Goal: Task Accomplishment & Management: Manage account settings

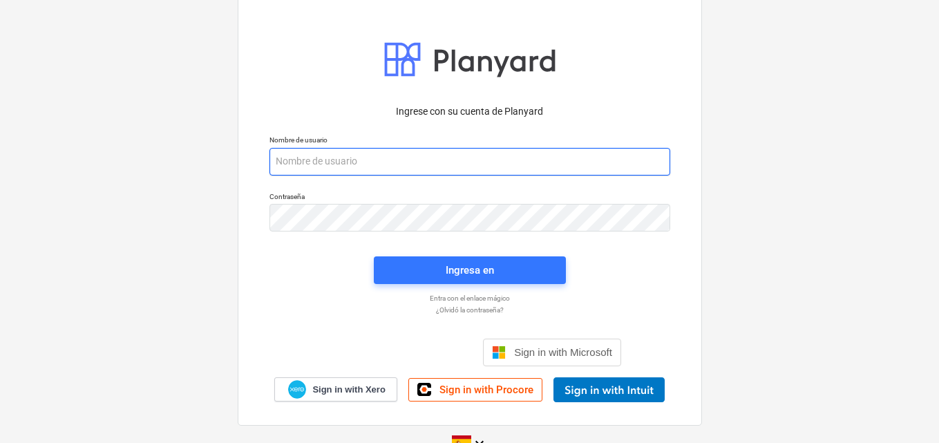
click at [301, 169] on input "email" at bounding box center [469, 162] width 401 height 28
paste input "[EMAIL_ADDRESS][DOMAIN_NAME]"
type input "[EMAIL_ADDRESS][DOMAIN_NAME]"
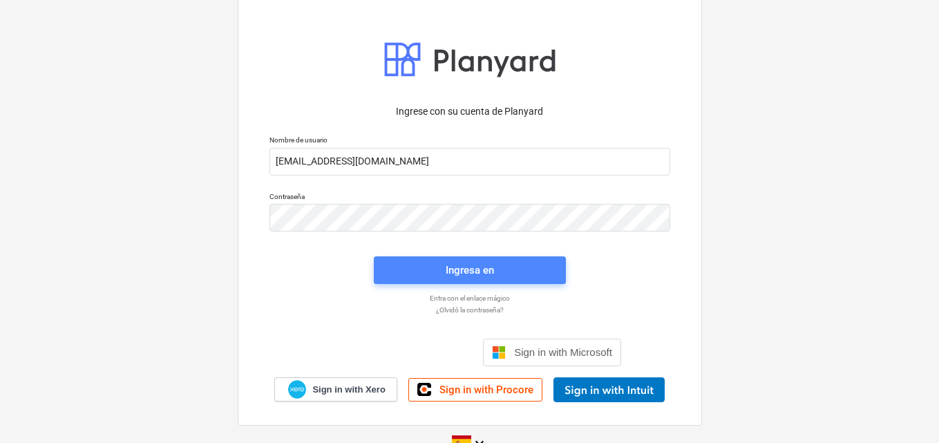
click at [468, 267] on div "Ingresa en" at bounding box center [469, 270] width 48 height 18
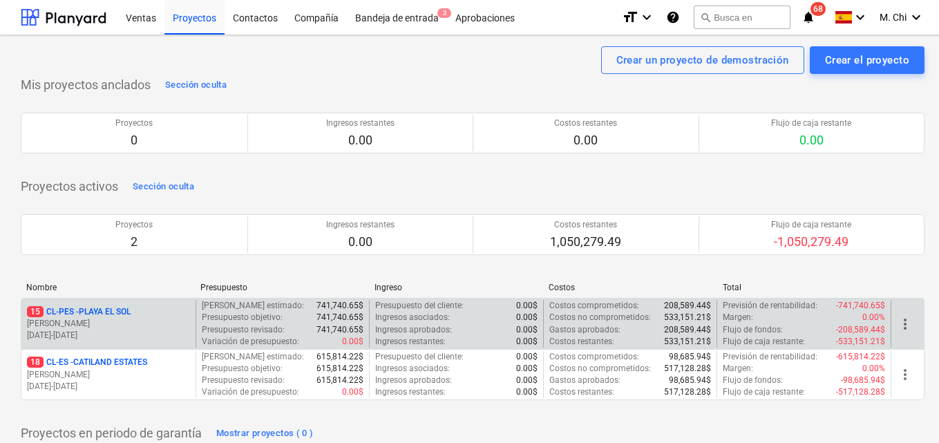
click at [114, 316] on p "15 CL-PES - [GEOGRAPHIC_DATA]" at bounding box center [79, 312] width 104 height 12
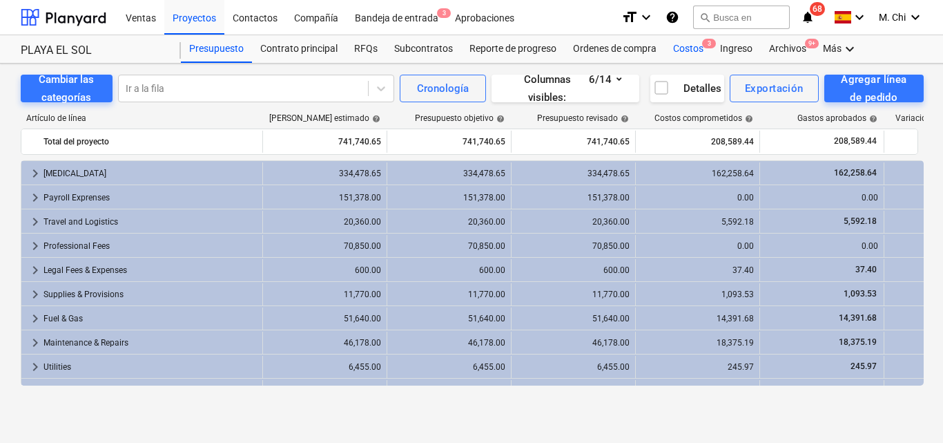
click at [687, 52] on div "Costos 3" at bounding box center [688, 49] width 47 height 28
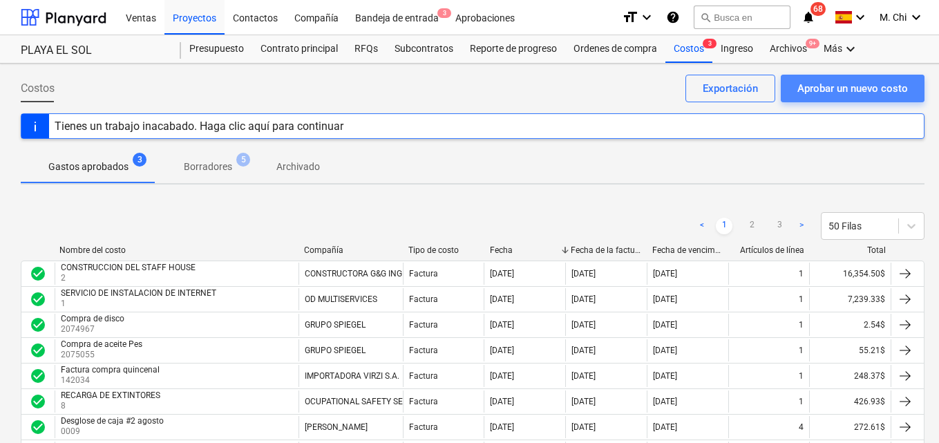
click at [893, 86] on div "Aprobar un nuevo costo" at bounding box center [852, 88] width 111 height 18
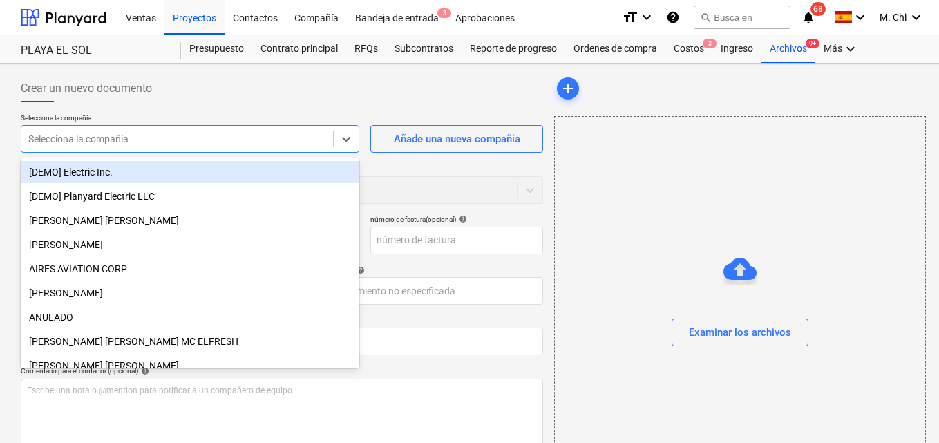
click at [81, 143] on div at bounding box center [177, 139] width 298 height 14
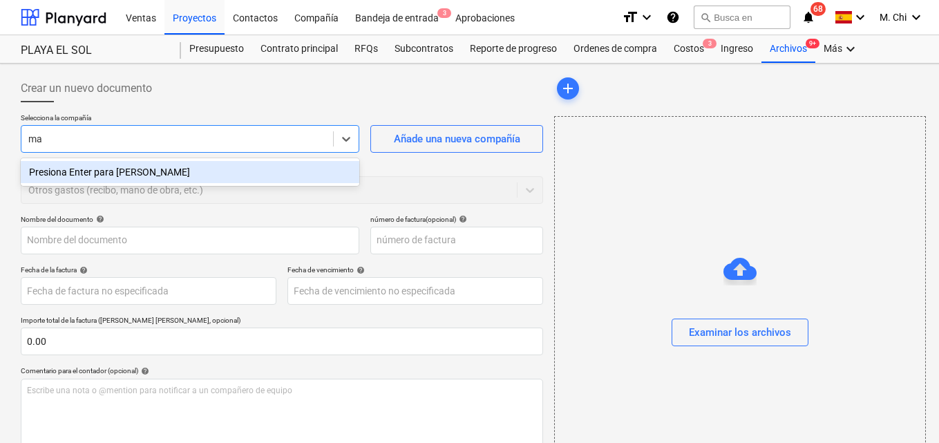
type input "m"
type input "[PERSON_NAME]"
click at [162, 167] on div "[PERSON_NAME] [PERSON_NAME]" at bounding box center [190, 172] width 338 height 22
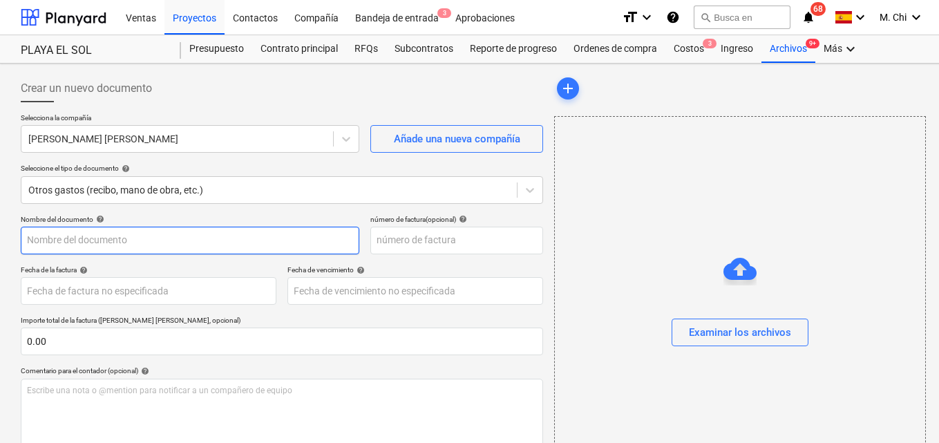
click at [104, 243] on input "text" at bounding box center [190, 241] width 338 height 28
type input "I"
type input "DESINTALACION E INSTALACION DE AIRES"
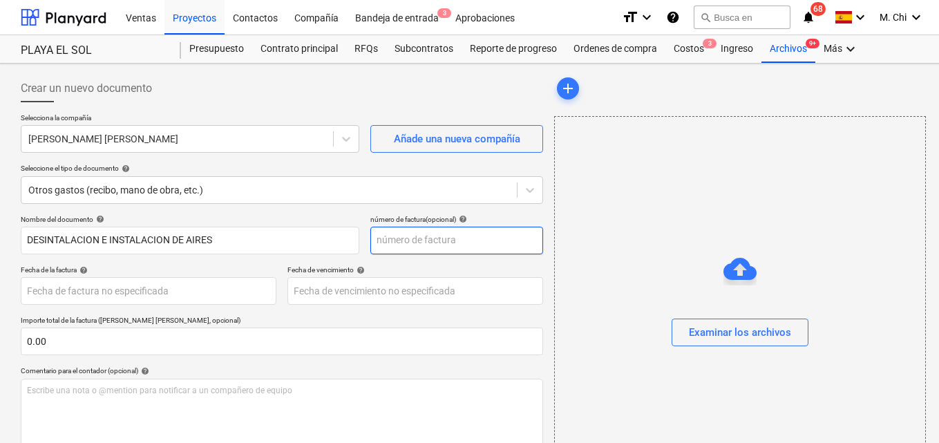
click at [387, 237] on input "text" at bounding box center [456, 241] width 173 height 28
type input "2013"
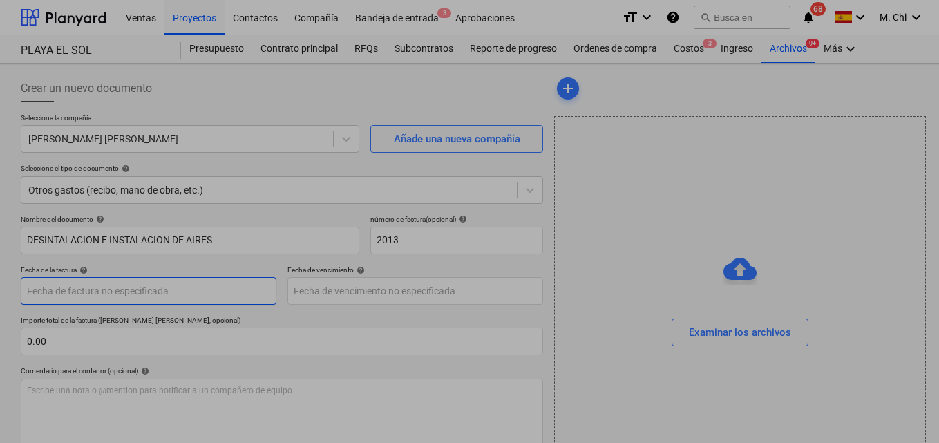
click at [122, 298] on body "Ventas Proyectos Contactos Compañía Bandeja de entrada 3 Aprobaciones format_si…" at bounding box center [469, 221] width 939 height 443
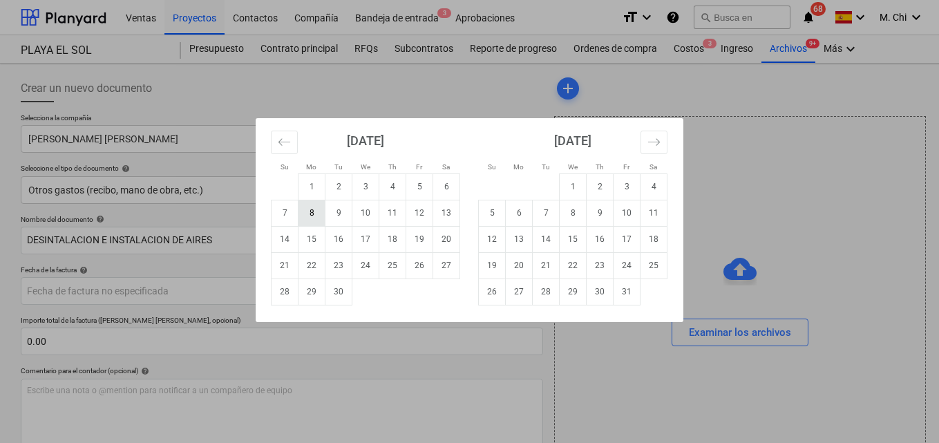
click at [306, 214] on td "8" at bounding box center [311, 213] width 27 height 26
type input "[DATE]"
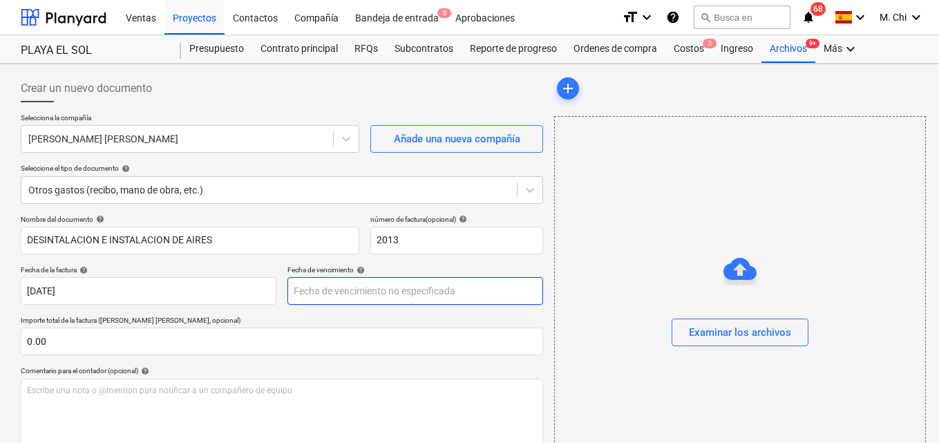
click at [362, 282] on body "Ventas Proyectos Contactos Compañía Bandeja de entrada 3 Aprobaciones format_si…" at bounding box center [469, 221] width 939 height 443
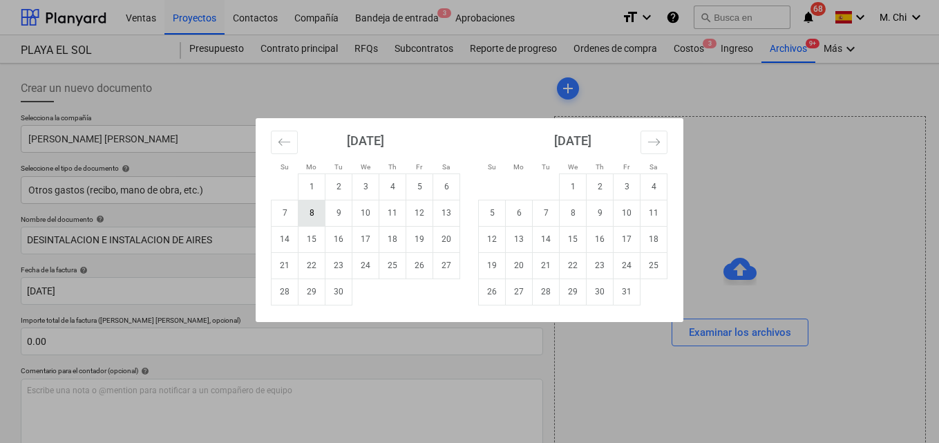
click at [307, 208] on td "8" at bounding box center [311, 213] width 27 height 26
type input "[DATE]"
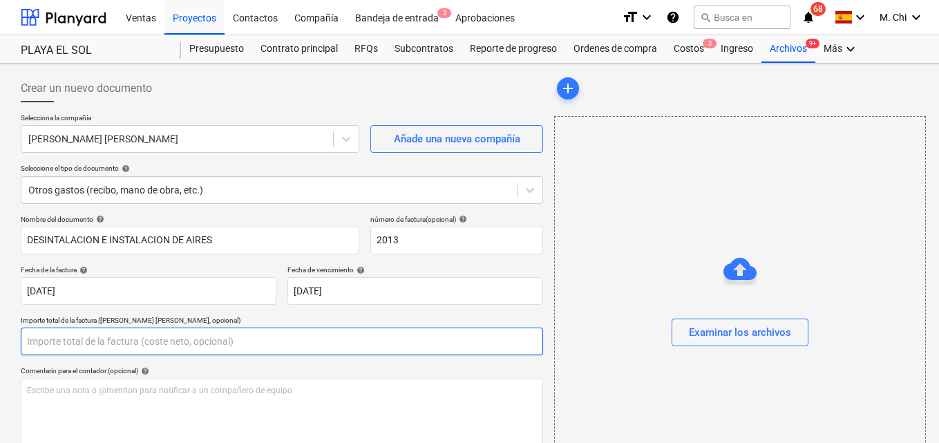
click at [86, 339] on input "text" at bounding box center [282, 341] width 522 height 28
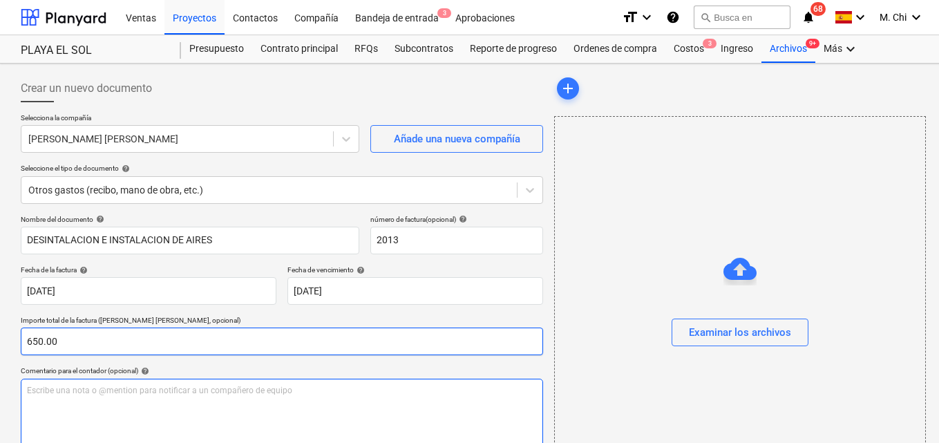
type input "650.00"
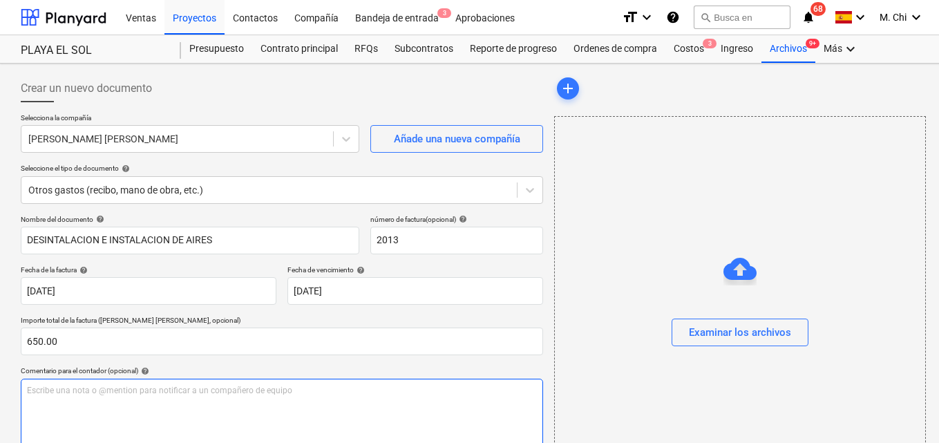
click at [155, 400] on div "Escribe una nota o @mention para notificar a un compañero de equipo ﻿" at bounding box center [282, 420] width 522 height 82
click at [138, 392] on span "DESINTALACION DE 4 AIRES AONDICIONADOS, LUEGO INSTALAR LOS 4 AIRES ACONDICIONAD…" at bounding box center [212, 390] width 371 height 10
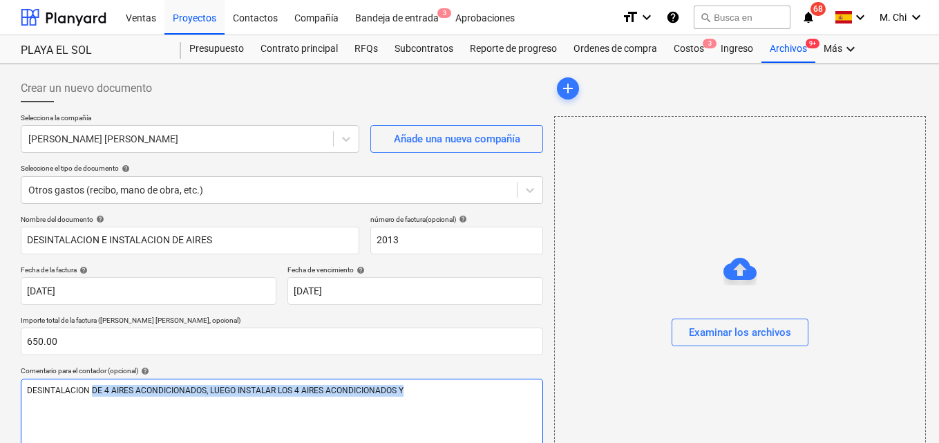
drag, startPoint x: 403, startPoint y: 383, endPoint x: 95, endPoint y: 386, distance: 307.4
click at [95, 386] on div "DESINTALACION DE 4 AIRES ACONDICIONADOS, LUEGO INSTALAR LOS 4 AIRES ACONDICIONA…" at bounding box center [282, 420] width 522 height 82
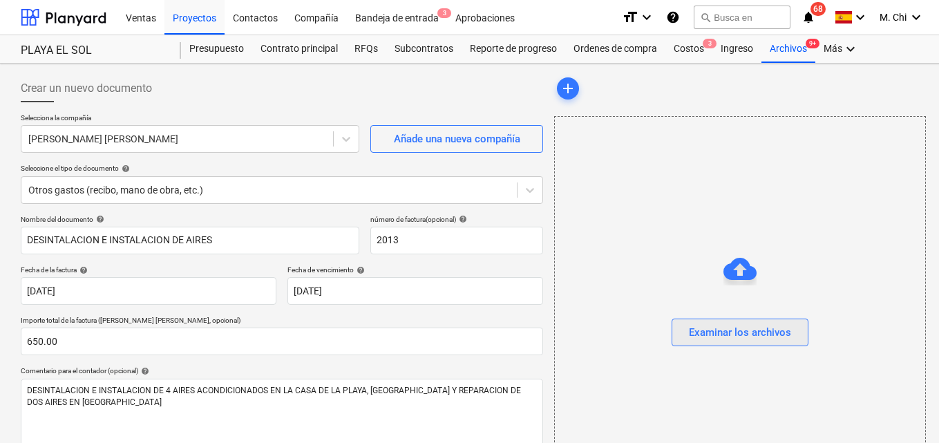
click at [754, 334] on div "Examinar los archivos" at bounding box center [740, 332] width 102 height 18
click at [712, 334] on div "Examinar los archivos" at bounding box center [740, 332] width 102 height 18
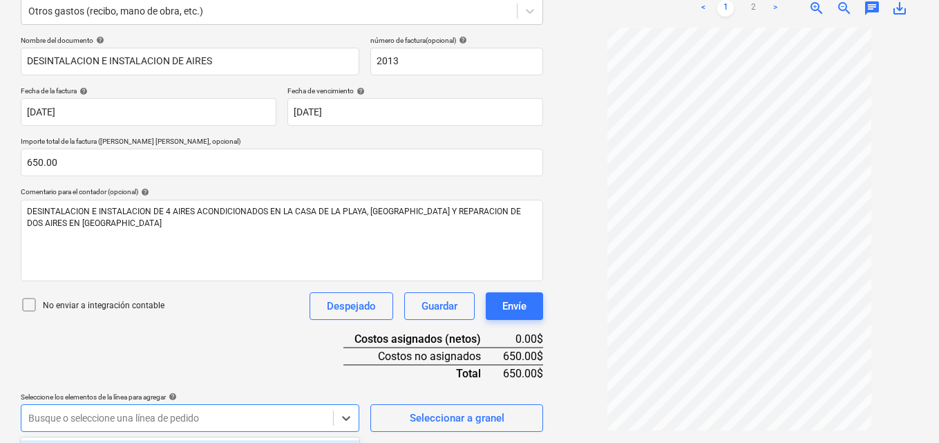
scroll to position [383, 0]
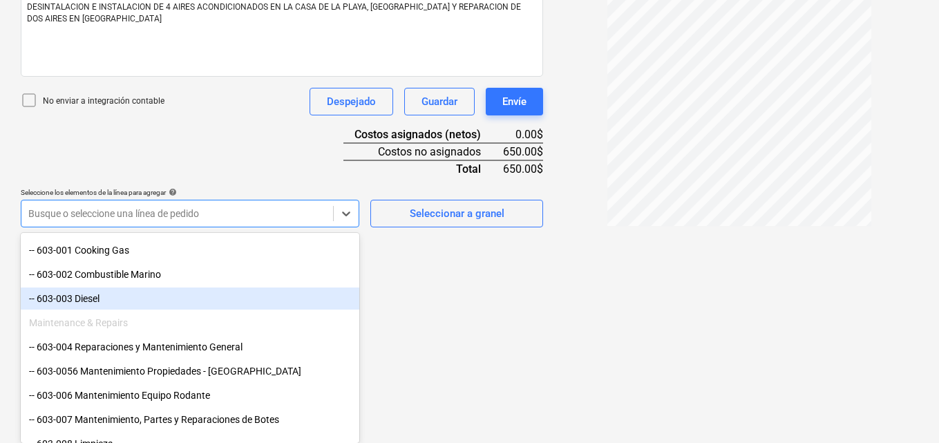
scroll to position [622, 0]
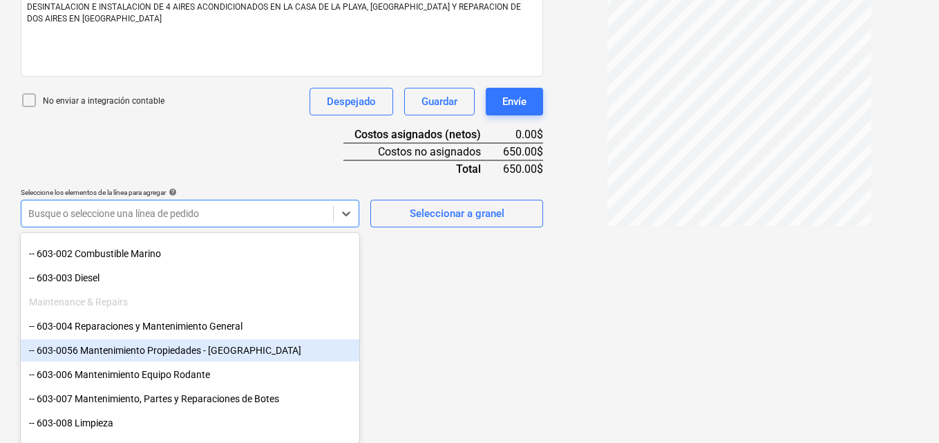
click at [122, 353] on div "-- 603-0056 Mantenimiento Propiedades - [GEOGRAPHIC_DATA]" at bounding box center [190, 350] width 338 height 22
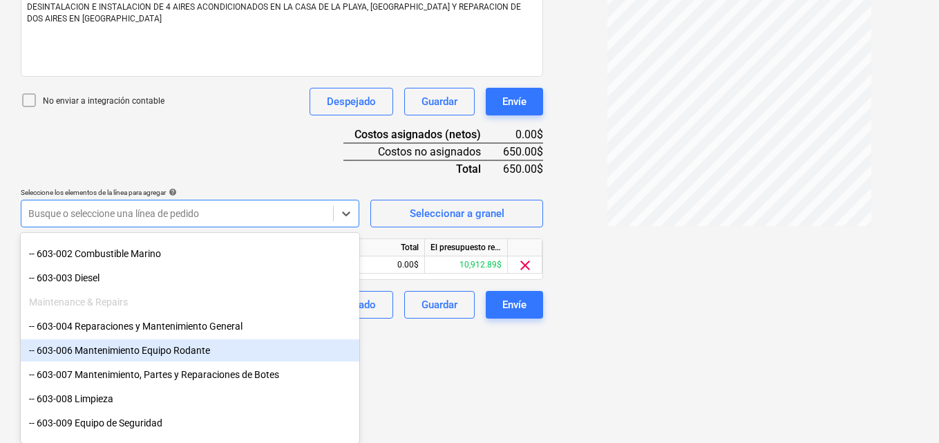
scroll to position [270, 0]
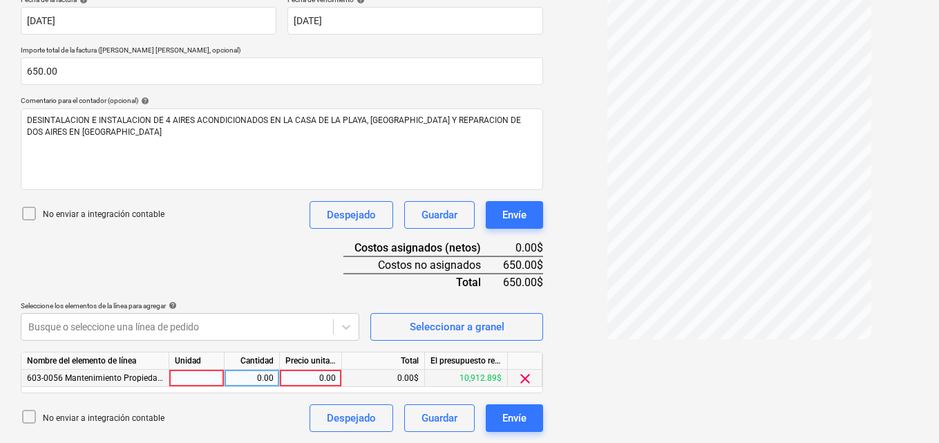
click at [193, 375] on div at bounding box center [196, 378] width 55 height 17
type input "1"
click at [249, 367] on div "Cantidad" at bounding box center [251, 360] width 55 height 17
click at [267, 379] on div "0.00" at bounding box center [252, 378] width 44 height 17
type input "1"
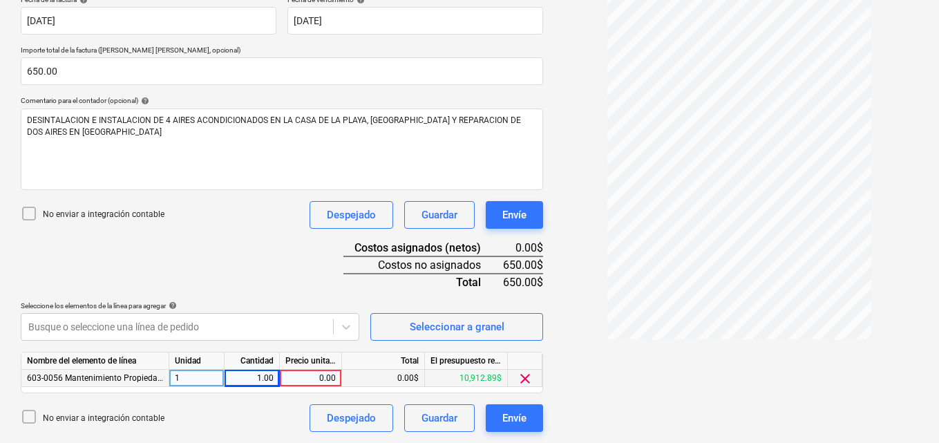
click at [308, 373] on div "0.00" at bounding box center [310, 378] width 50 height 17
type input "650.00"
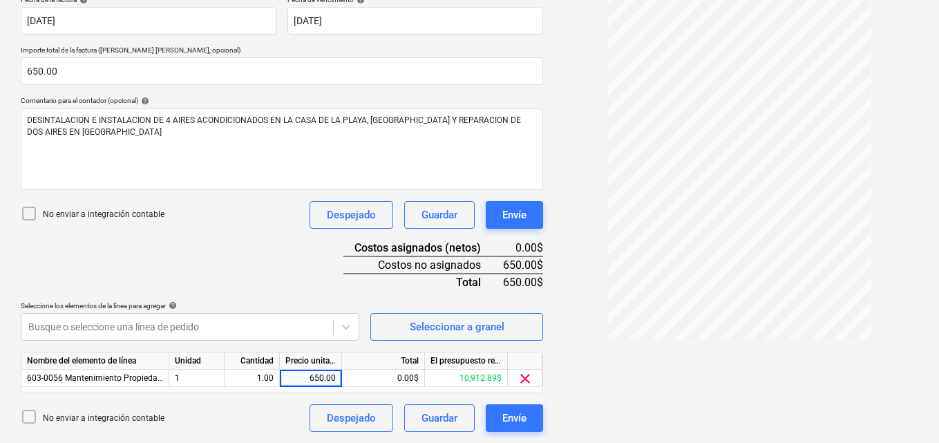
click at [730, 419] on div "Factura de ins...pdf clear add sort < 1 2 > zoom_in zoom_out chat 0 save_alt" at bounding box center [738, 118] width 381 height 638
click at [512, 413] on div "Envíe" at bounding box center [514, 418] width 24 height 18
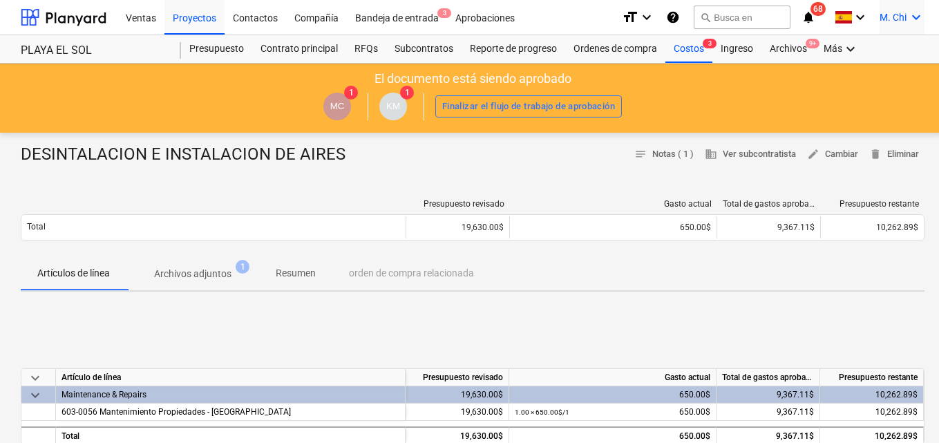
click at [918, 15] on icon "keyboard_arrow_down" at bounding box center [916, 17] width 17 height 17
click at [888, 75] on div "Desconecta." at bounding box center [882, 76] width 83 height 22
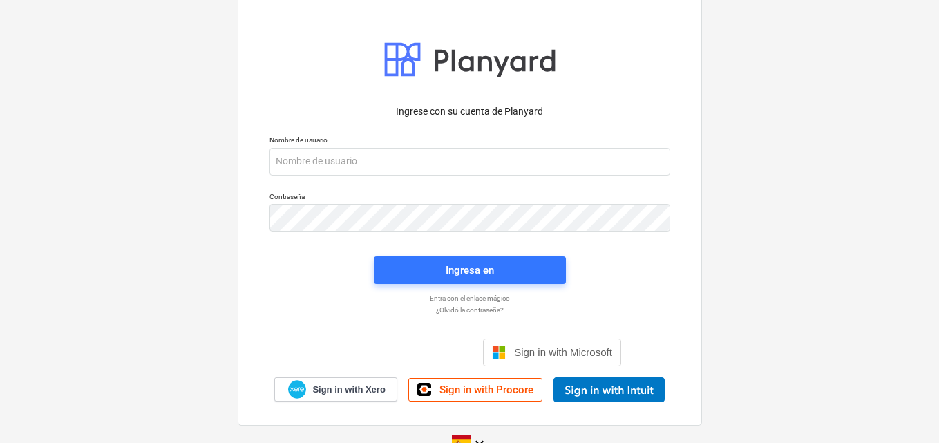
scroll to position [28, 0]
